Goal: Task Accomplishment & Management: Manage account settings

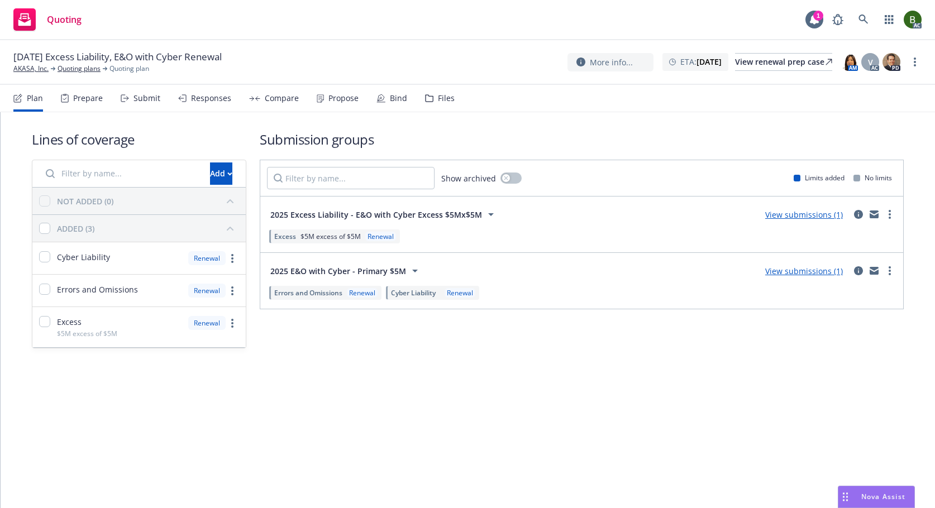
drag, startPoint x: 439, startPoint y: 99, endPoint x: 409, endPoint y: 83, distance: 34.0
click at [439, 99] on div "Files" at bounding box center [446, 98] width 17 height 9
click at [425, 95] on icon at bounding box center [428, 98] width 7 height 7
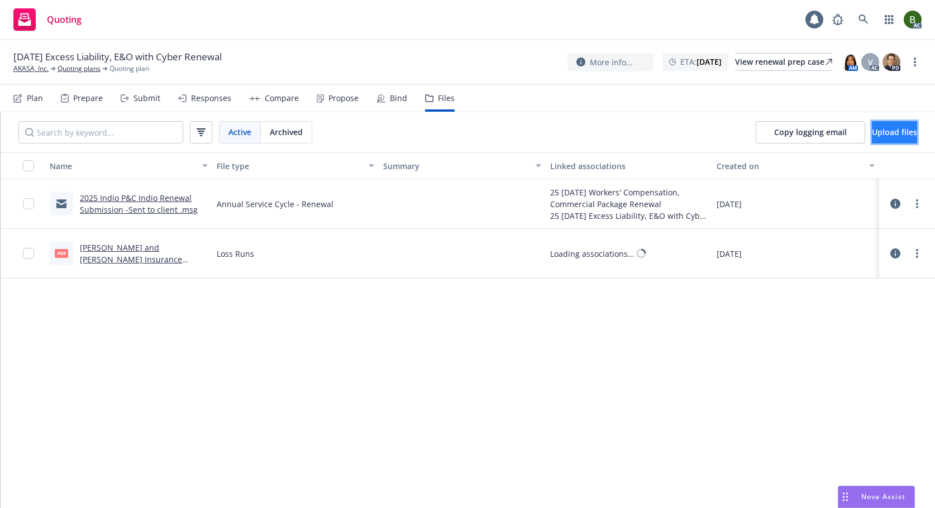
click at [872, 131] on span "Upload files" at bounding box center [894, 132] width 45 height 11
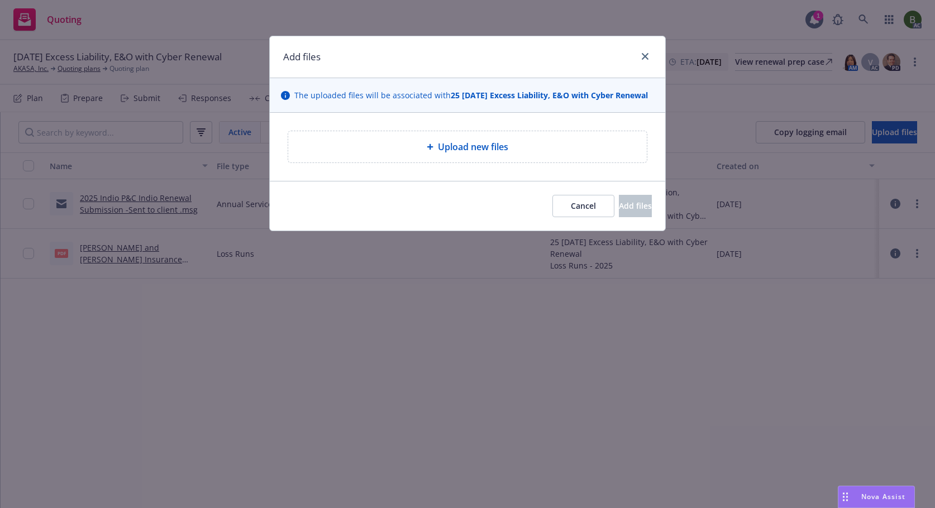
click at [445, 142] on span "Upload new files" at bounding box center [473, 146] width 70 height 13
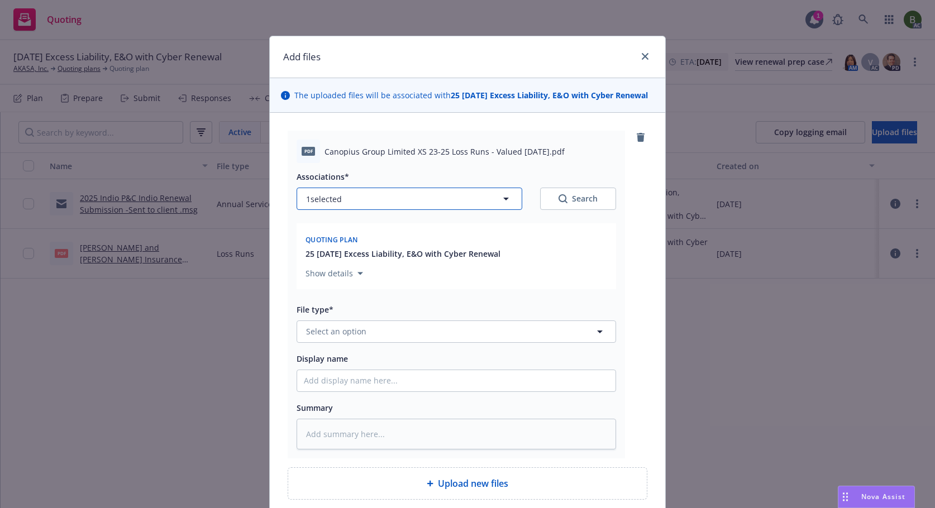
click at [444, 193] on button "1 selected" at bounding box center [409, 199] width 226 height 22
type textarea "x"
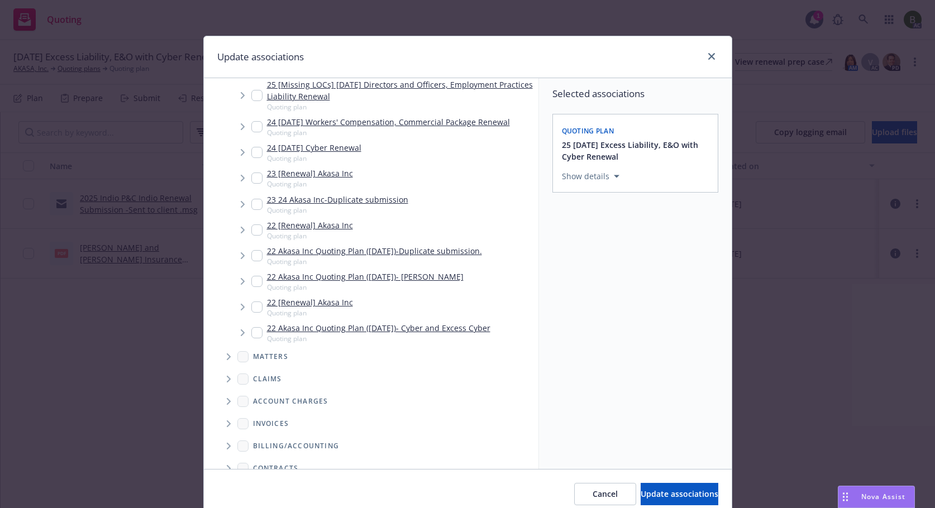
scroll to position [352, 0]
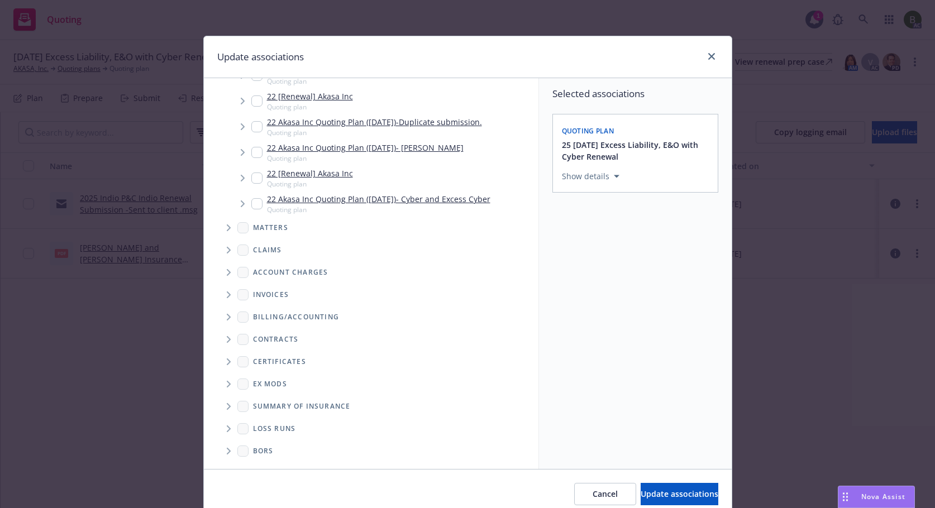
click at [227, 429] on icon "Folder Tree Example" at bounding box center [229, 428] width 4 height 7
click at [272, 466] on link "2025" at bounding box center [280, 469] width 18 height 12
checkbox input "true"
click at [654, 492] on span "Update associations" at bounding box center [679, 494] width 78 height 11
type textarea "x"
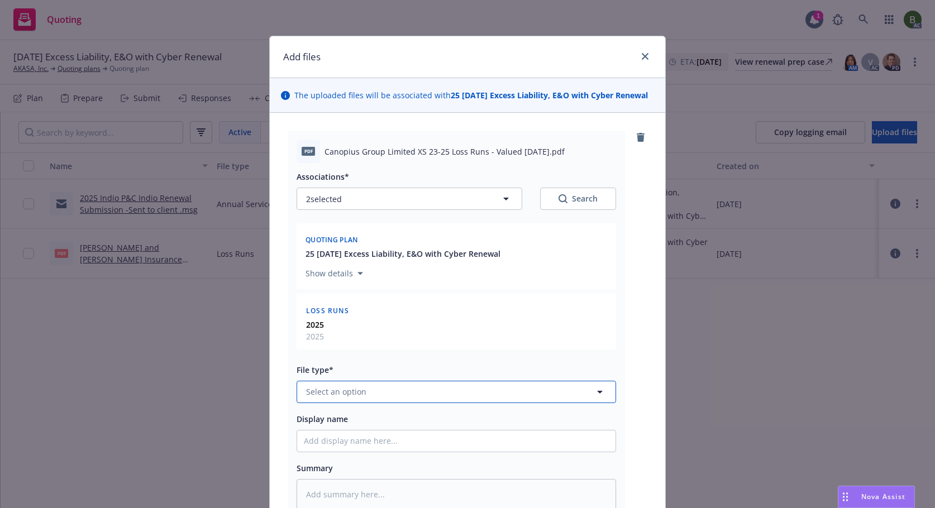
click at [453, 399] on button "Select an option" at bounding box center [455, 392] width 319 height 22
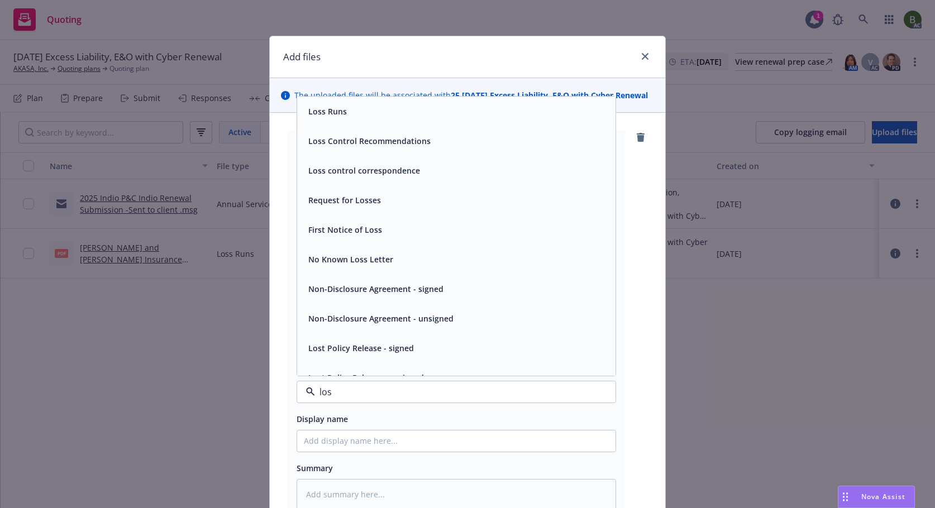
type input "loss"
click at [335, 119] on div "Loss Runs" at bounding box center [456, 112] width 318 height 30
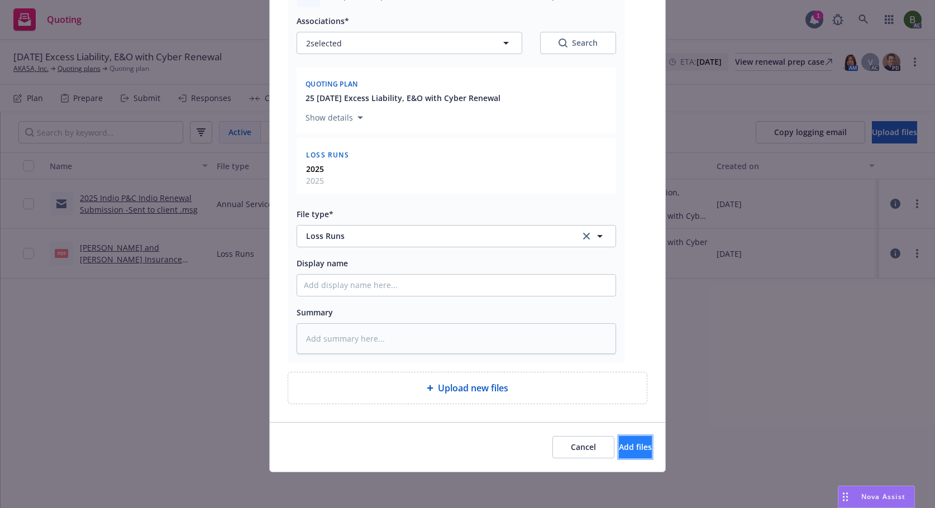
click at [619, 448] on span "Add files" at bounding box center [635, 447] width 33 height 11
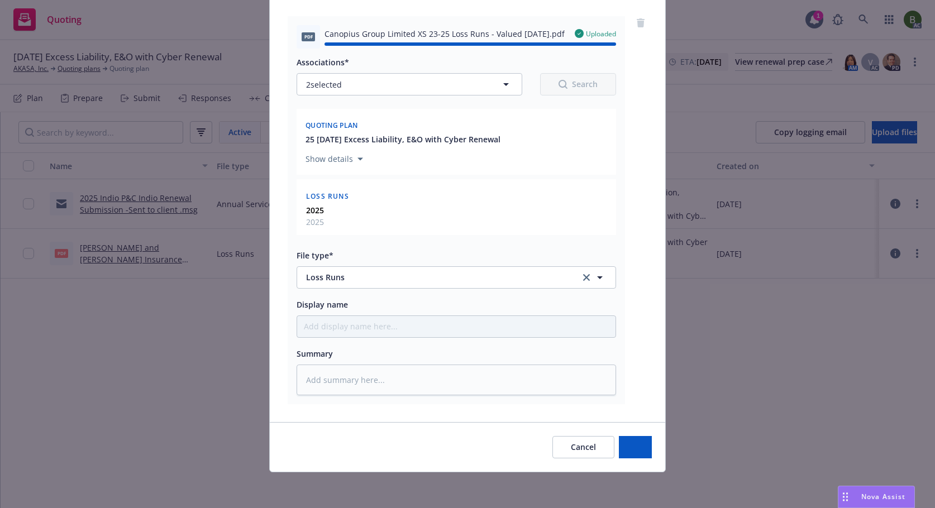
type textarea "x"
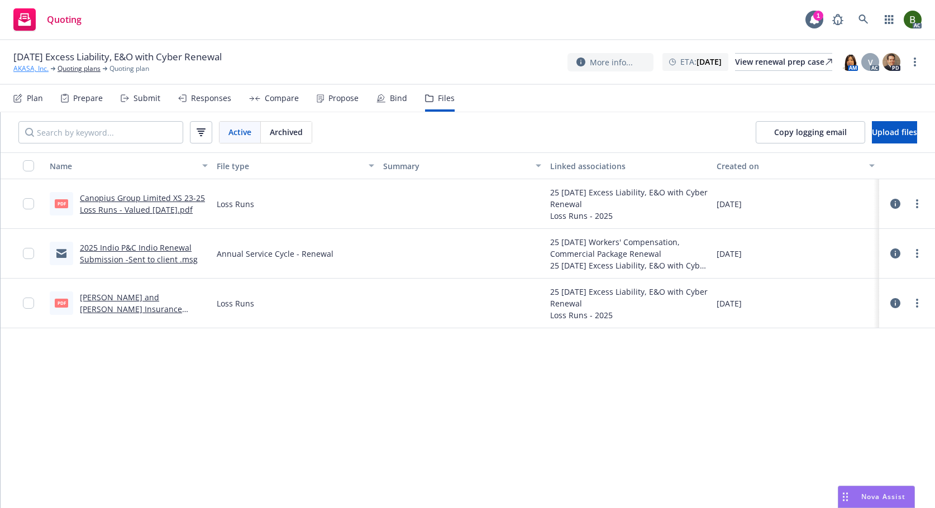
click at [39, 71] on link "AKASA, Inc." at bounding box center [30, 69] width 35 height 10
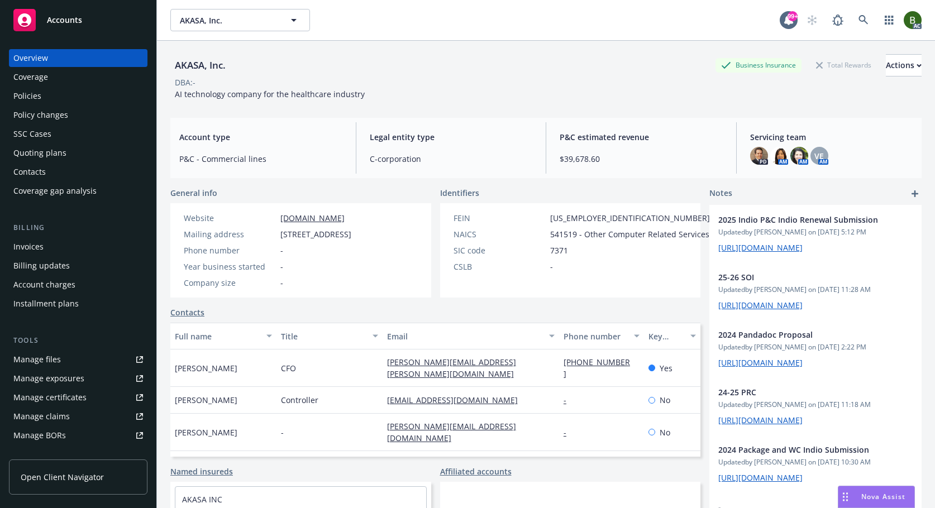
click at [28, 357] on div "Manage files" at bounding box center [36, 360] width 47 height 18
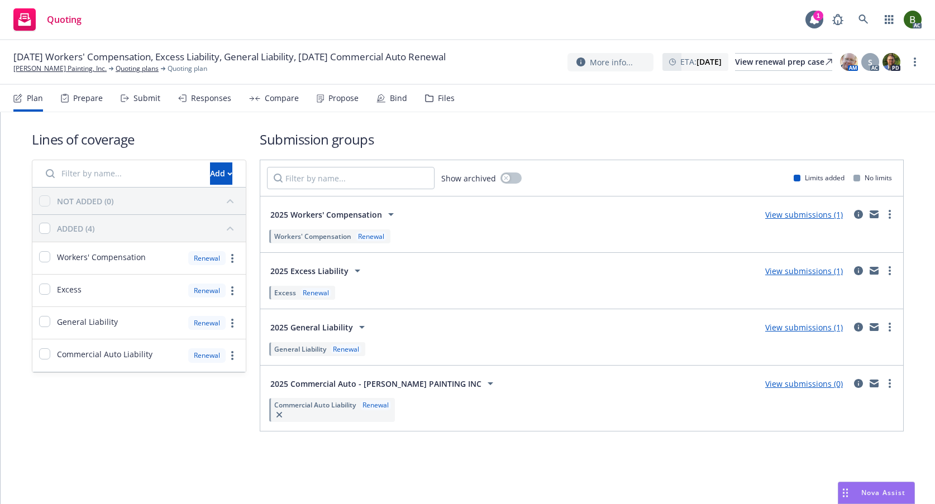
click at [441, 97] on div "Files" at bounding box center [446, 98] width 17 height 9
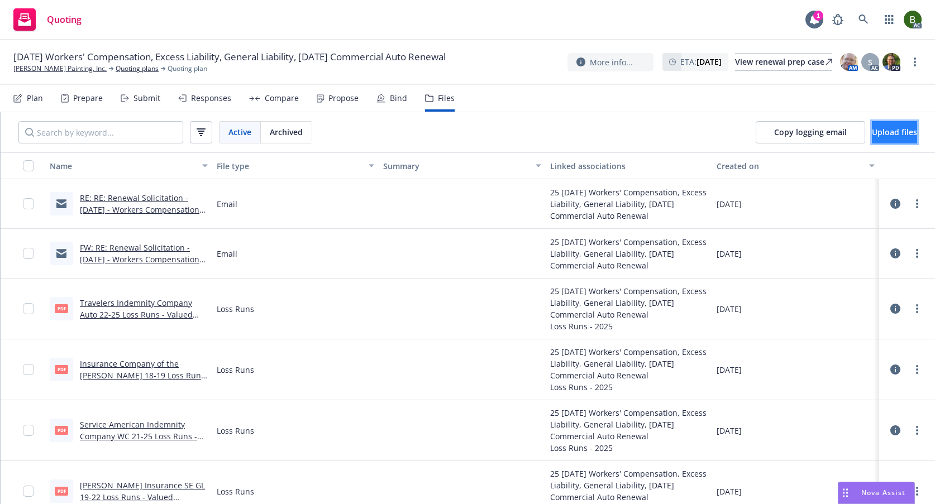
click at [888, 131] on span "Upload files" at bounding box center [894, 132] width 45 height 11
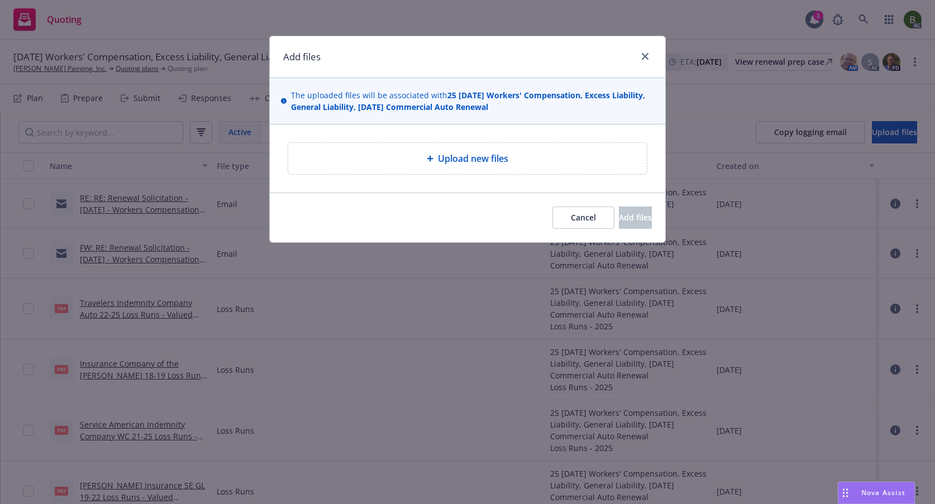
click at [495, 152] on span "Upload new files" at bounding box center [473, 158] width 70 height 13
click at [468, 162] on span "Upload new files" at bounding box center [473, 158] width 70 height 13
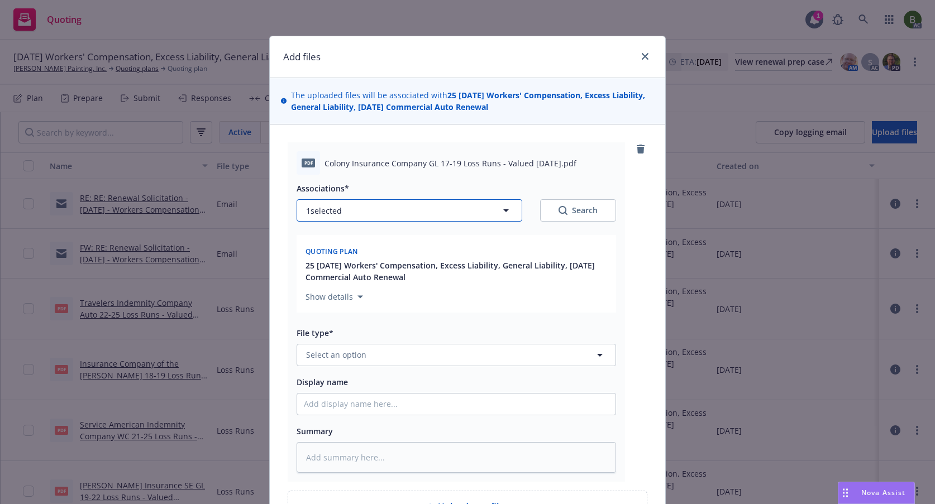
click at [418, 217] on button "1 selected" at bounding box center [409, 210] width 226 height 22
type textarea "x"
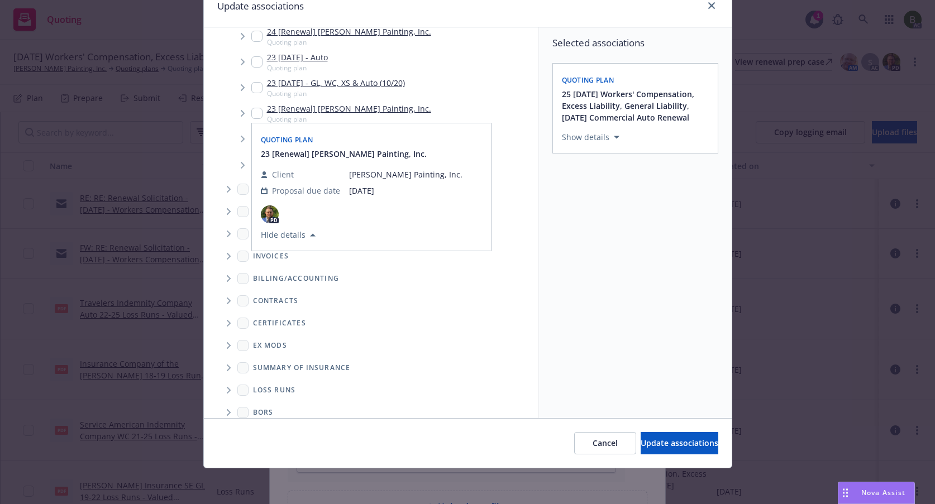
scroll to position [235, 0]
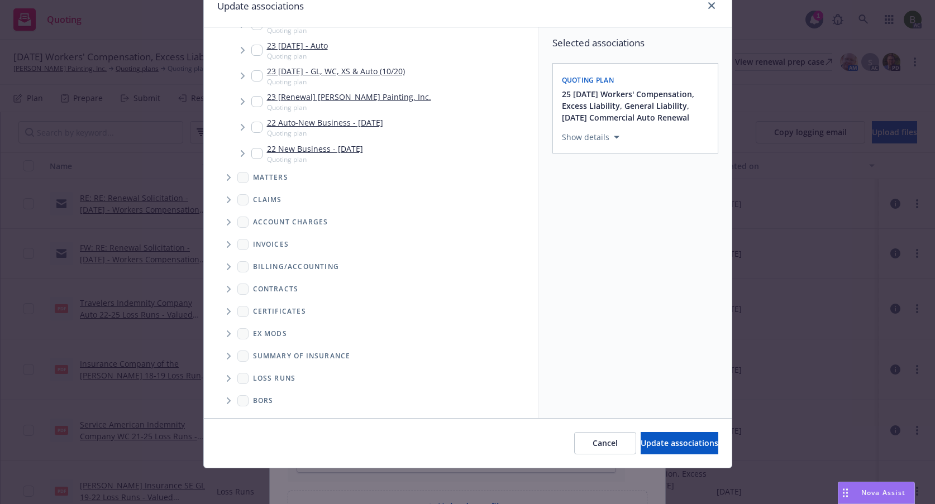
click at [227, 376] on icon "Folder Tree Example" at bounding box center [229, 378] width 4 height 7
click at [257, 412] on div "2025" at bounding box center [271, 418] width 36 height 16
checkbox input "true"
click at [640, 439] on span "Update associations" at bounding box center [679, 443] width 78 height 11
type textarea "x"
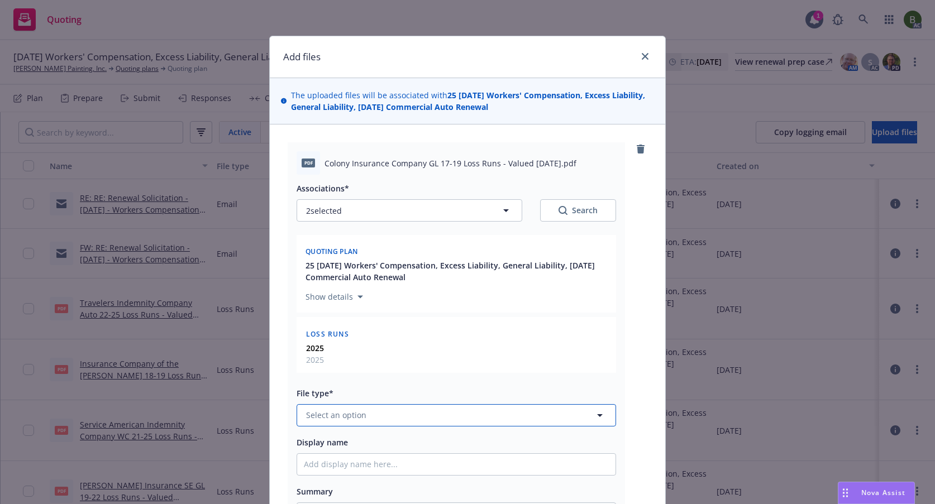
click at [405, 418] on button "Select an option" at bounding box center [455, 415] width 319 height 22
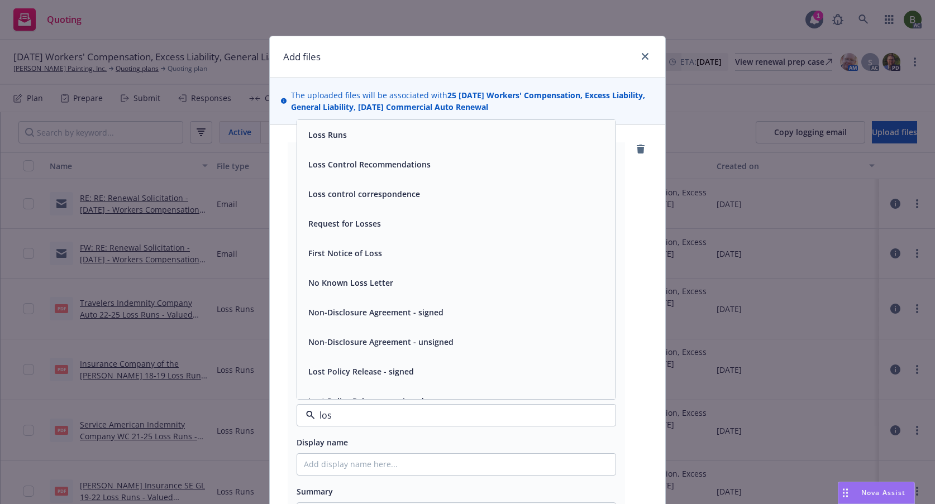
type input "loss"
click at [329, 144] on div "Loss Runs" at bounding box center [456, 135] width 318 height 30
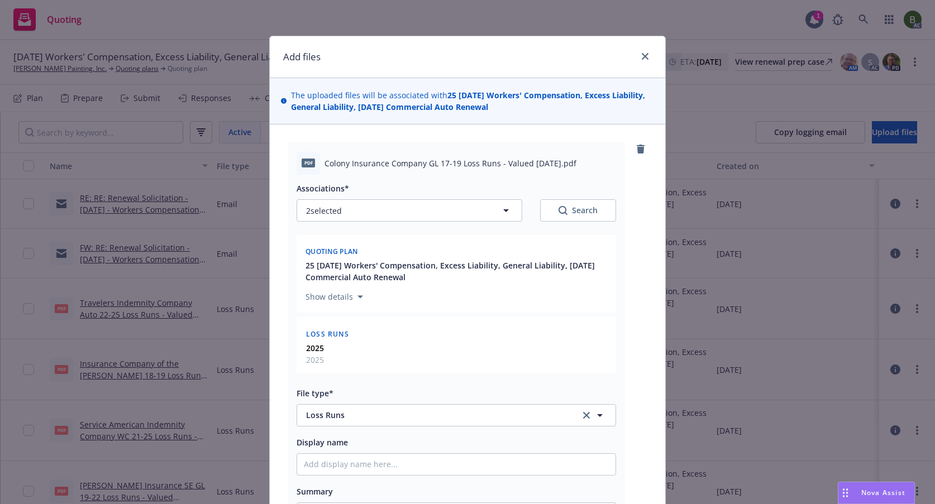
scroll to position [183, 0]
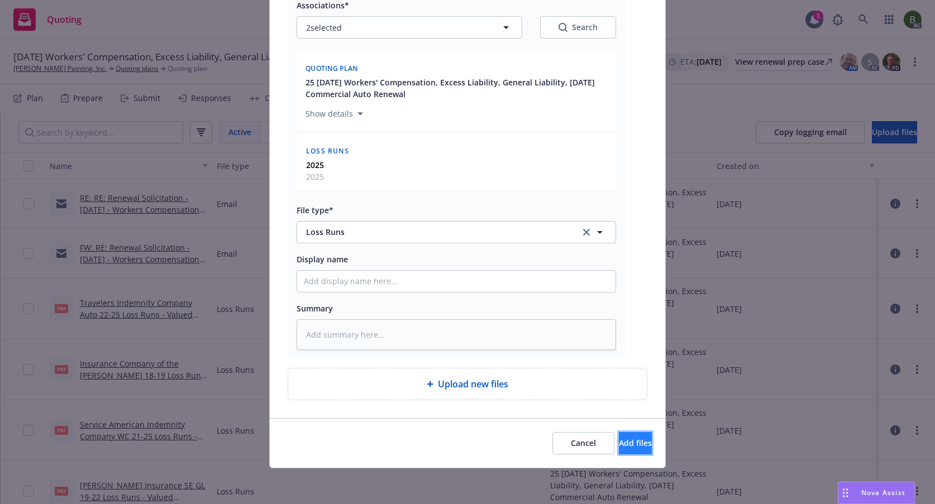
click at [619, 434] on button "Add files" at bounding box center [635, 443] width 33 height 22
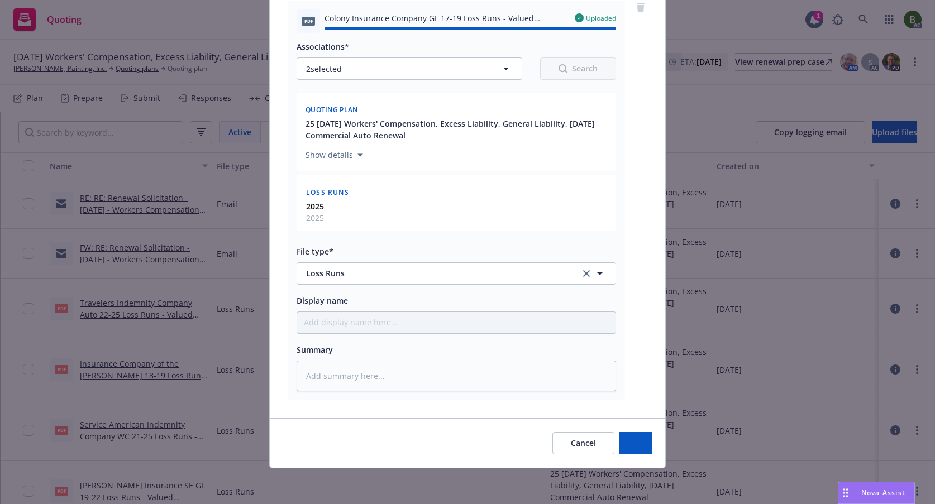
type textarea "x"
